Goal: Check status: Check status

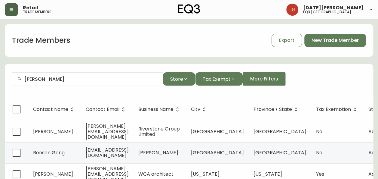
click at [15, 11] on button "button" at bounding box center [11, 9] width 13 height 13
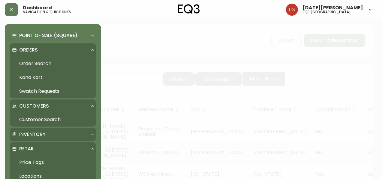
click at [38, 131] on div "Inventory" at bounding box center [53, 133] width 87 height 13
click at [39, 145] on link "Import Stock Status" at bounding box center [53, 148] width 87 height 14
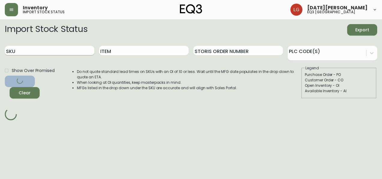
click at [47, 52] on input "SKU" at bounding box center [50, 51] width 90 height 10
paste input "[PHONE_NUMBER]"
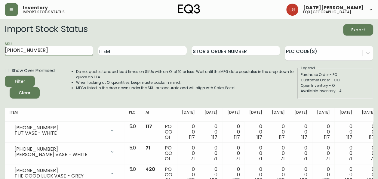
type input "[PHONE_NUMBER]"
click at [5, 75] on button "Filter" at bounding box center [20, 80] width 30 height 11
